Goal: Task Accomplishment & Management: Complete application form

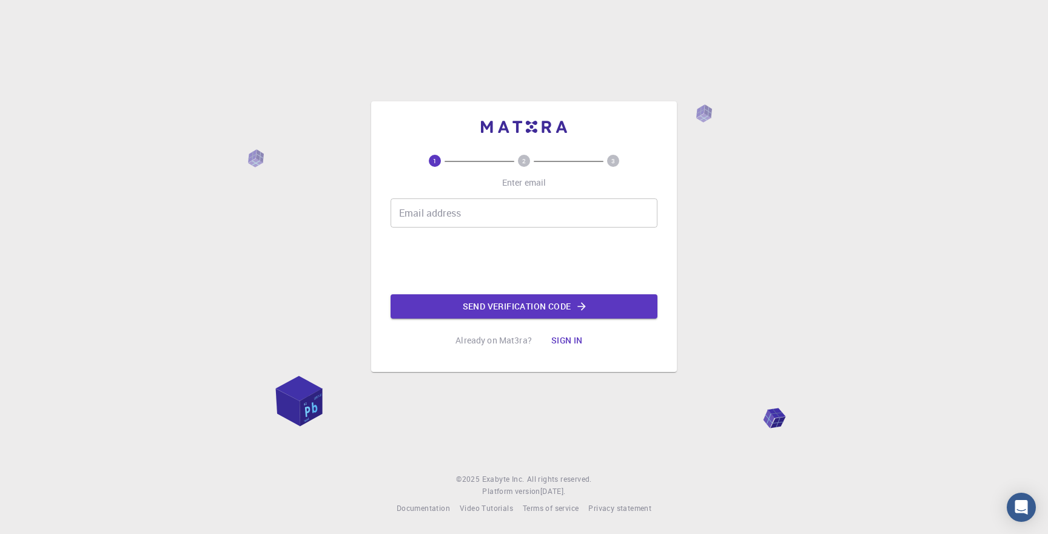
click at [469, 217] on input "Email address" at bounding box center [524, 212] width 267 height 29
type input "[EMAIL_ADDRESS][DOMAIN_NAME]"
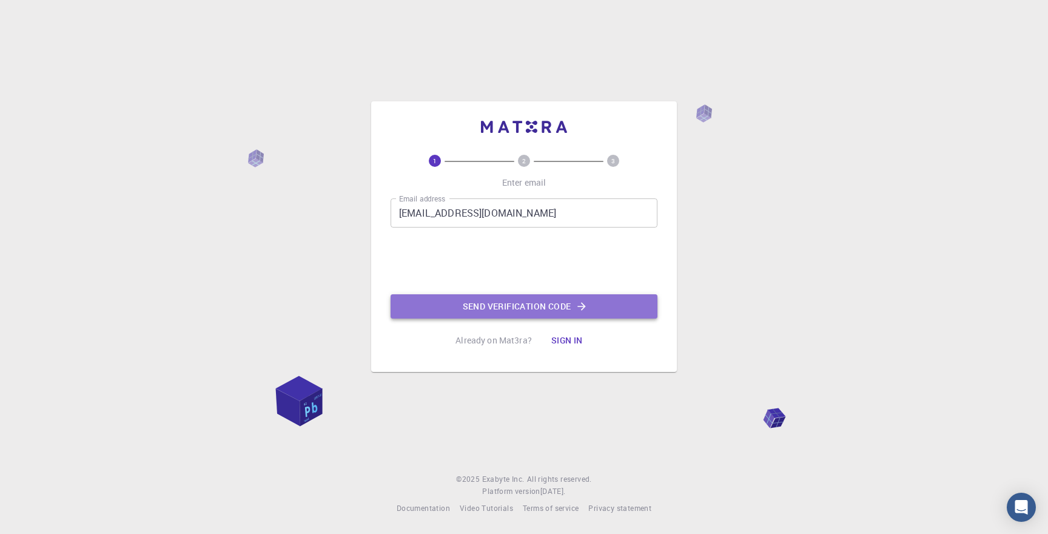
click at [512, 308] on button "Send verification code" at bounding box center [524, 306] width 267 height 24
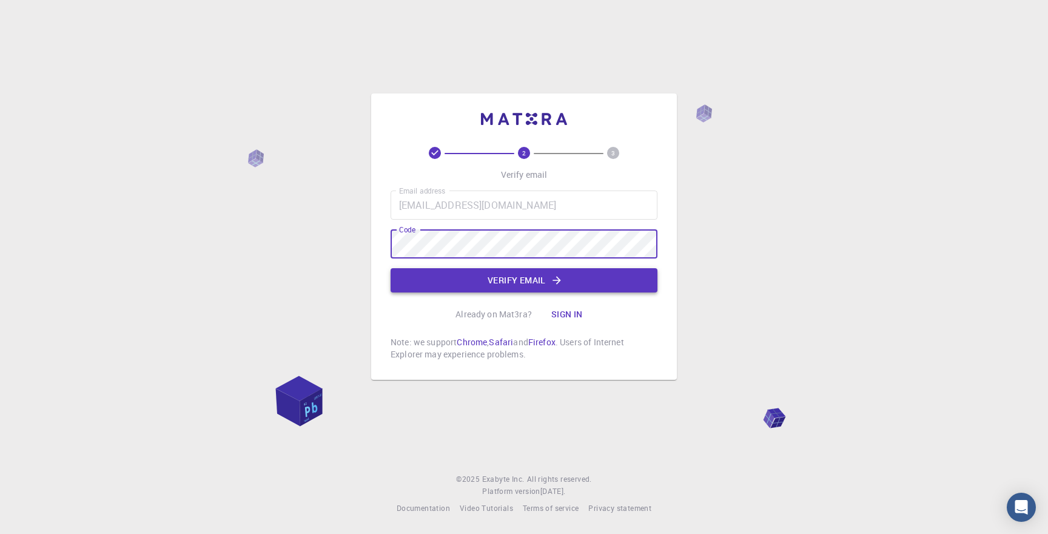
click at [520, 285] on button "Verify email" at bounding box center [524, 280] width 267 height 24
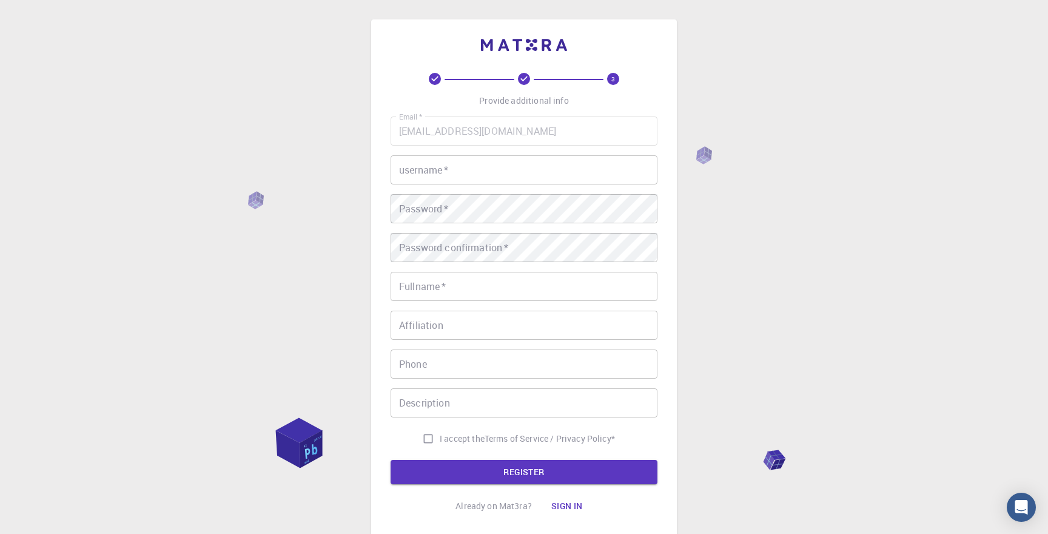
click at [488, 166] on input "username   *" at bounding box center [524, 169] width 267 height 29
type input "Matiss"
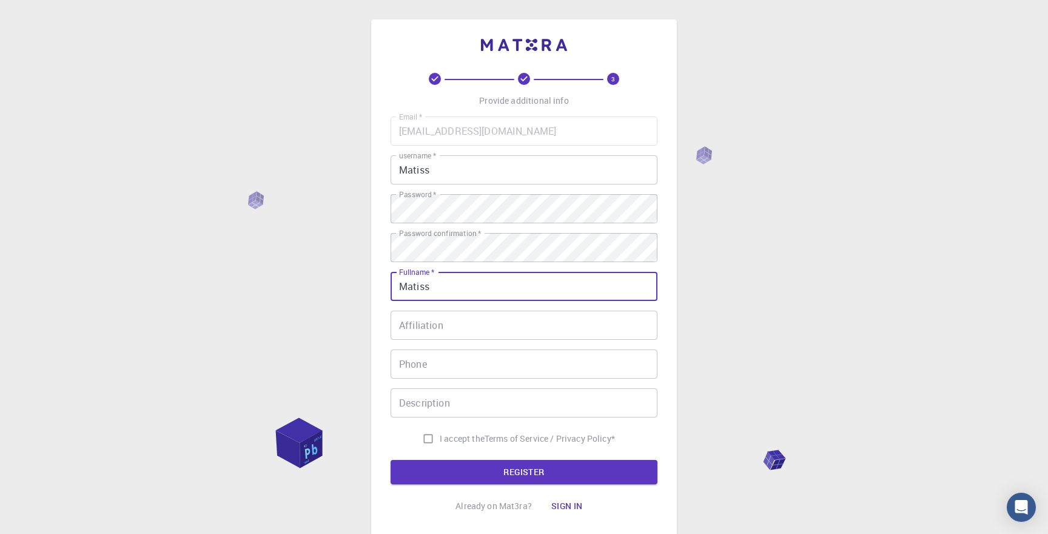
type input "Matiss"
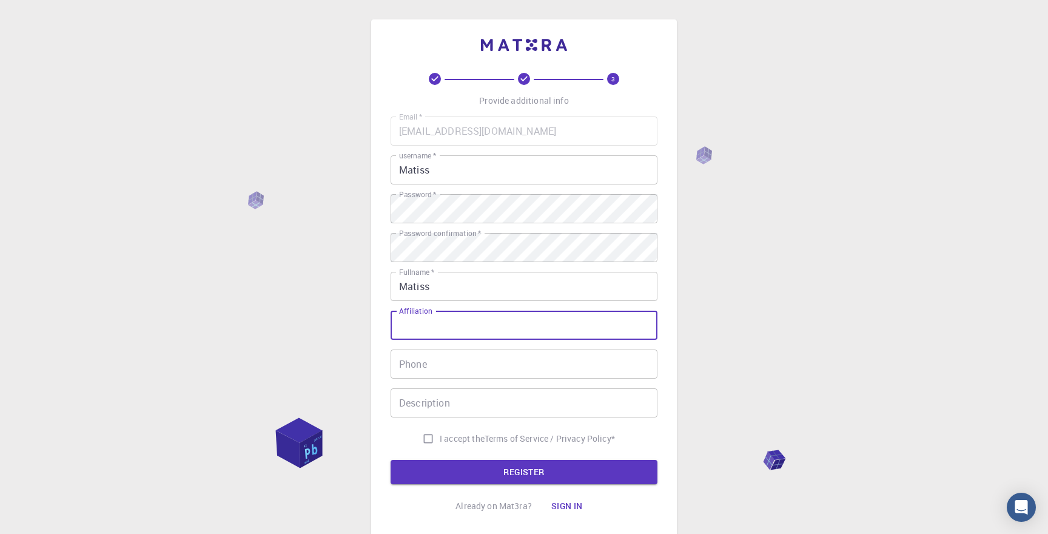
click at [458, 323] on input "Affiliation" at bounding box center [524, 325] width 267 height 29
click at [423, 435] on input "I accept the Terms of Service / Privacy Policy *" at bounding box center [428, 438] width 23 height 23
checkbox input "true"
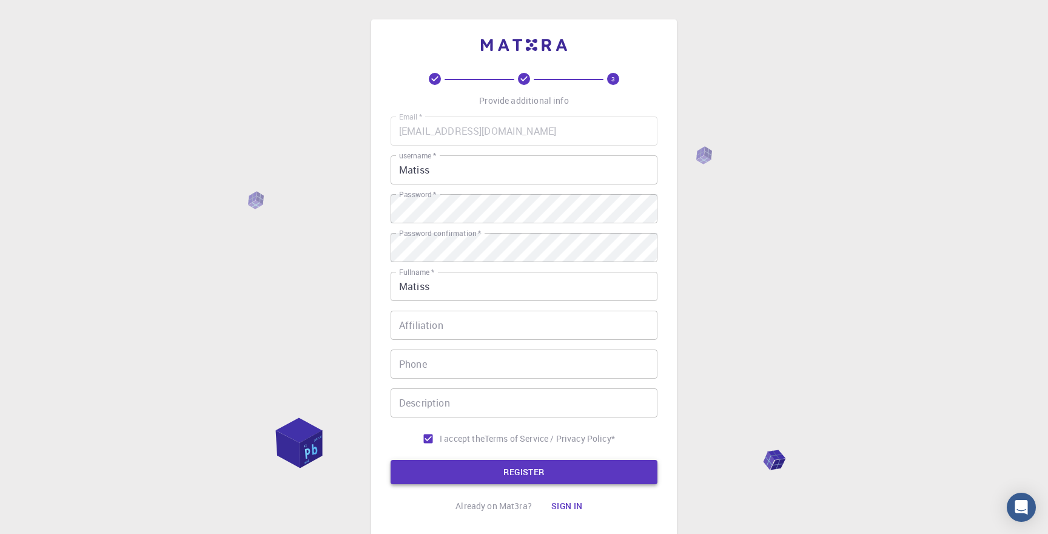
click at [469, 465] on button "REGISTER" at bounding box center [524, 472] width 267 height 24
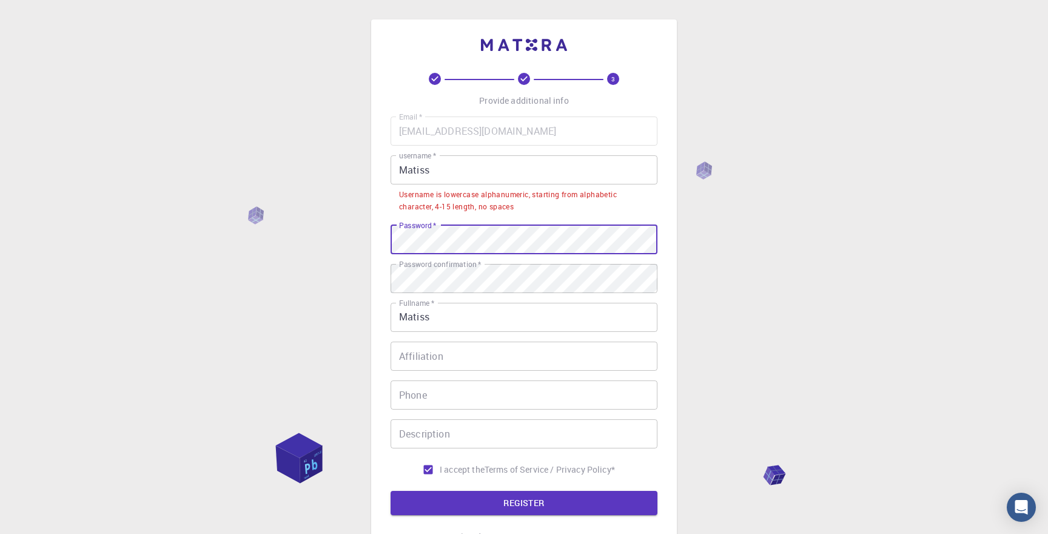
click at [379, 229] on div "3 Provide additional info Email   * [EMAIL_ADDRESS][DOMAIN_NAME] Email   * user…" at bounding box center [524, 293] width 306 height 549
click at [406, 176] on input "Matiss" at bounding box center [524, 169] width 267 height 29
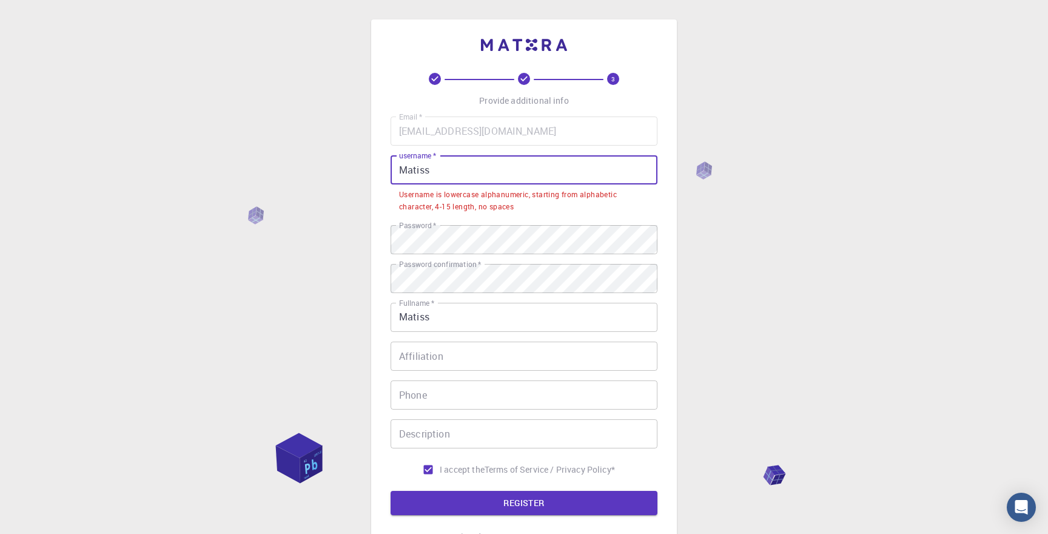
click at [408, 173] on input "Matiss" at bounding box center [524, 169] width 267 height 29
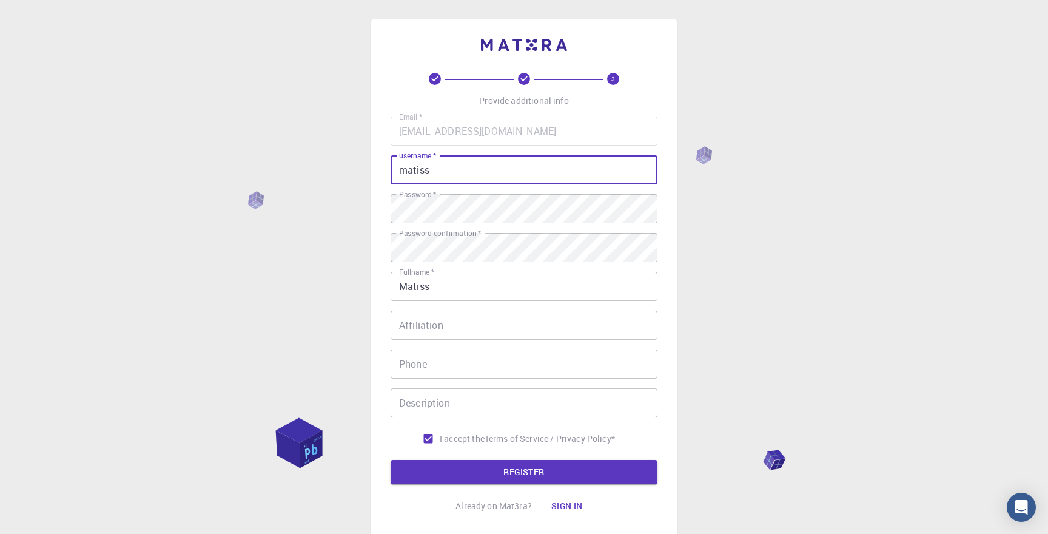
click at [468, 165] on input "matiss" at bounding box center [524, 169] width 267 height 29
type input "matiss"
click at [498, 467] on button "REGISTER" at bounding box center [524, 472] width 267 height 24
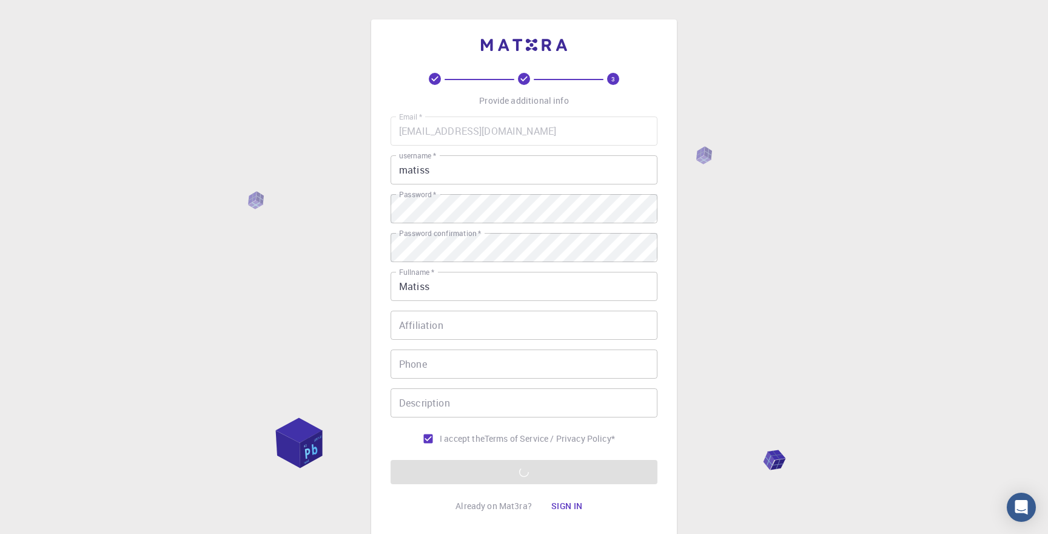
click at [527, 455] on form "Email   * [EMAIL_ADDRESS][DOMAIN_NAME] Email   * username   * matiss username  …" at bounding box center [524, 300] width 267 height 368
click at [529, 484] on div "3 Provide additional info Email   * [EMAIL_ADDRESS][DOMAIN_NAME] Email   * user…" at bounding box center [524, 295] width 267 height 445
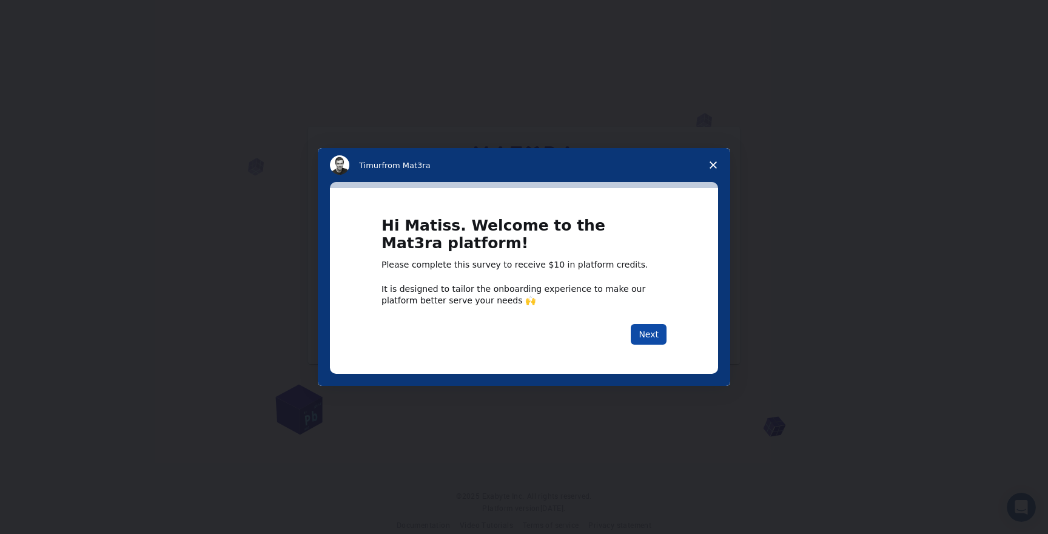
click at [654, 329] on button "Next" at bounding box center [649, 334] width 36 height 21
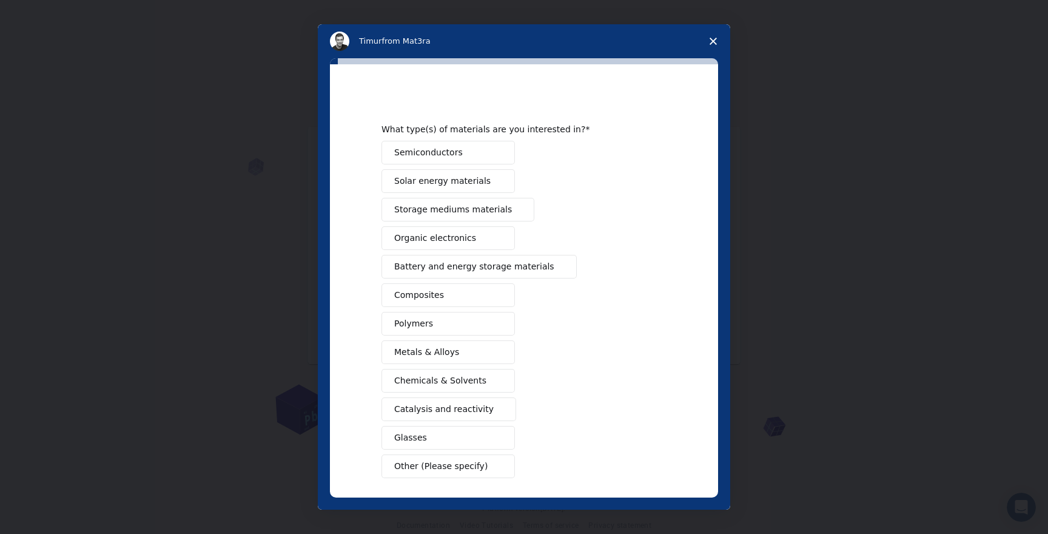
click at [712, 35] on span "Close survey" at bounding box center [713, 41] width 34 height 34
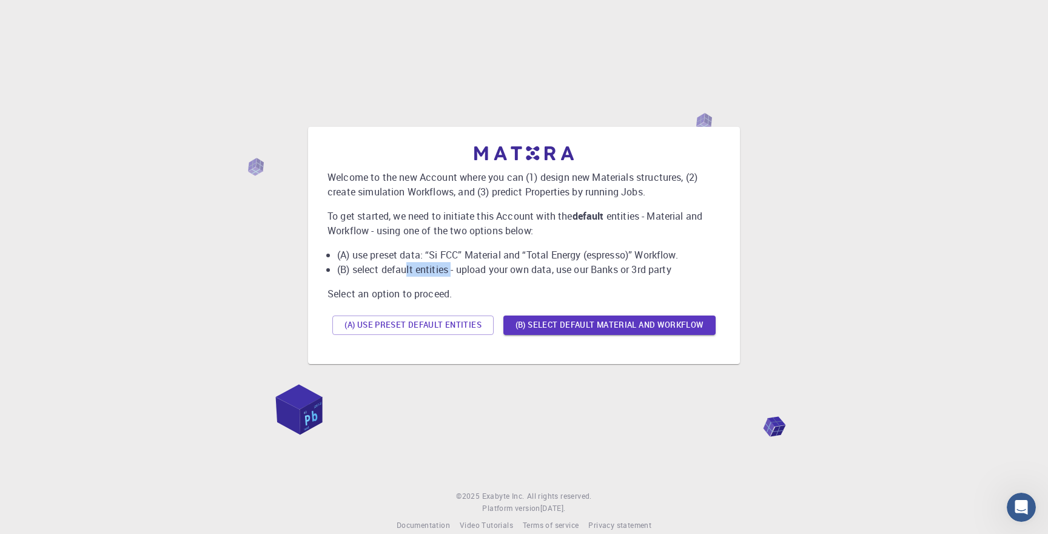
drag, startPoint x: 407, startPoint y: 268, endPoint x: 450, endPoint y: 267, distance: 43.1
click at [451, 267] on li "(B) select default entities - upload your own data, use our Banks or 3rd party" at bounding box center [528, 269] width 383 height 15
click at [450, 267] on li "(B) select default entities - upload your own data, use our Banks or 3rd party" at bounding box center [528, 269] width 383 height 15
click at [565, 320] on button "(B) Select default material and workflow" at bounding box center [609, 324] width 212 height 19
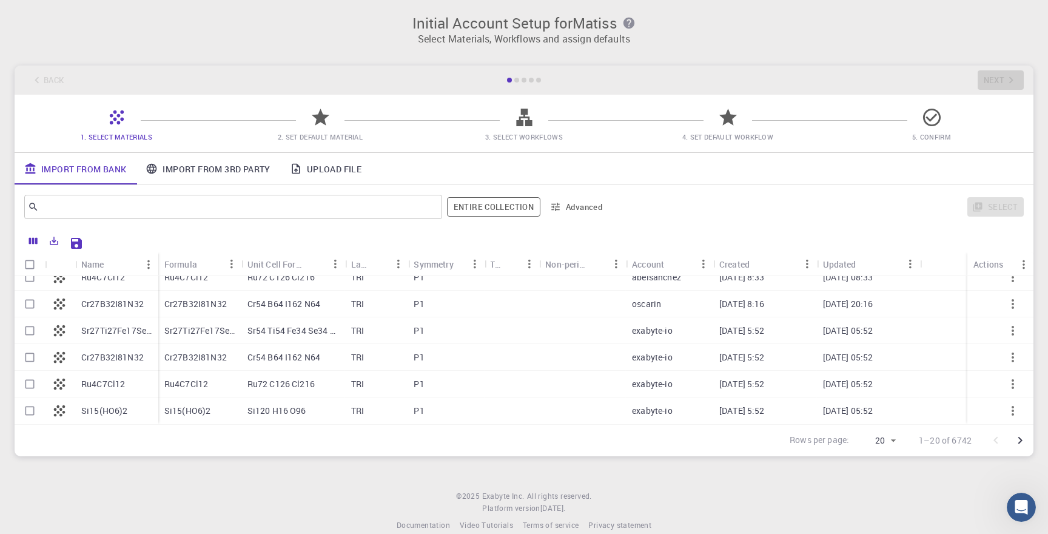
scroll to position [386, 0]
